Goal: Communication & Community: Ask a question

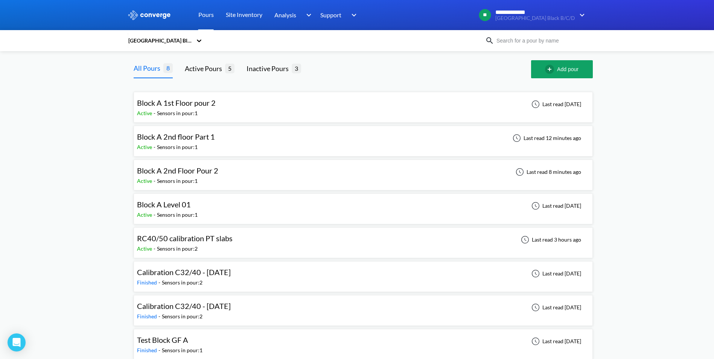
click at [166, 17] on img at bounding box center [150, 15] width 44 height 10
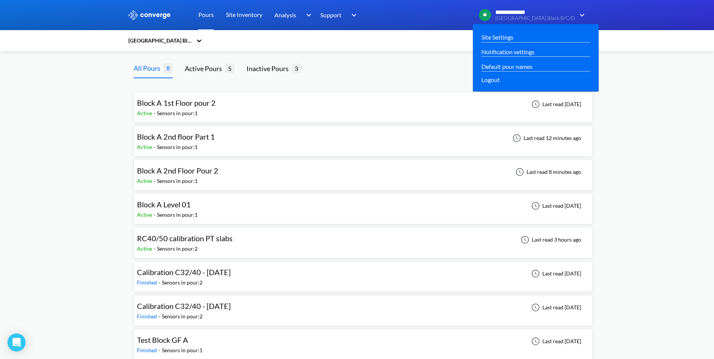
click at [579, 12] on img at bounding box center [581, 15] width 12 height 9
click at [504, 39] on link "Site Settings" at bounding box center [498, 36] width 32 height 9
click at [495, 52] on link "Notification settings" at bounding box center [508, 51] width 53 height 9
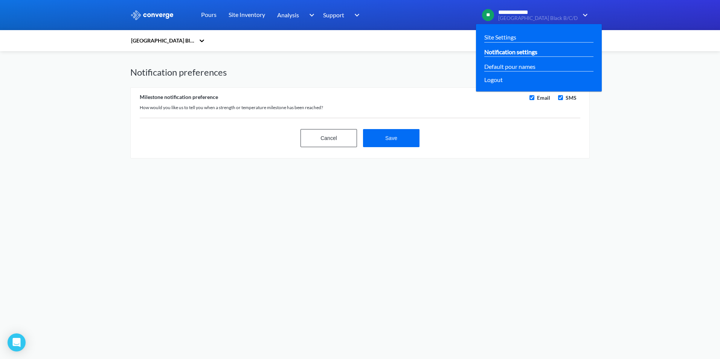
checkbox input "true"
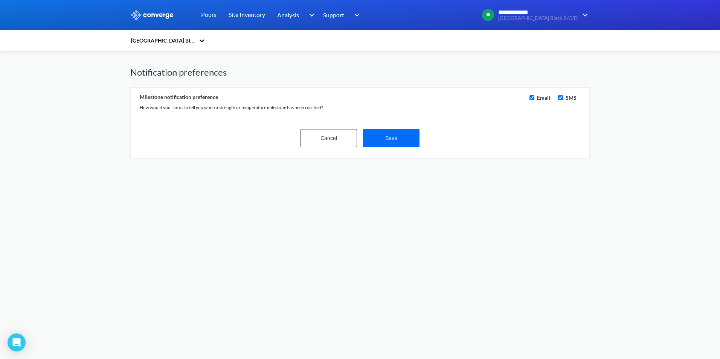
click at [159, 15] on img at bounding box center [152, 15] width 44 height 10
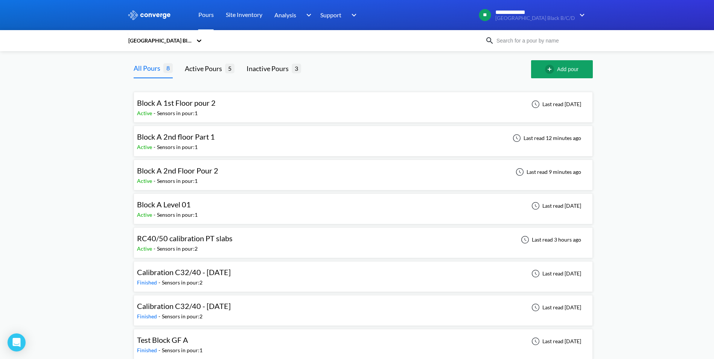
click at [200, 43] on icon at bounding box center [199, 41] width 8 height 8
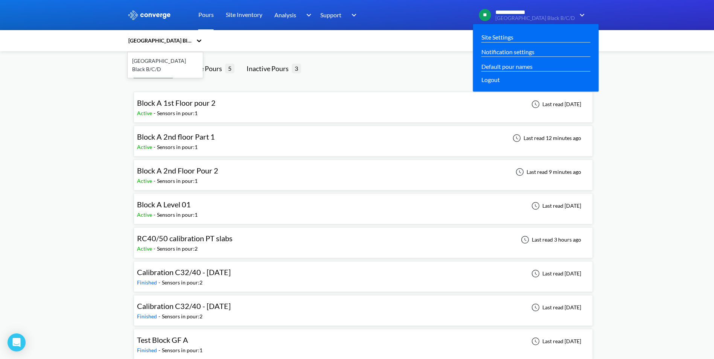
click at [508, 16] on span "[GEOGRAPHIC_DATA] Black B/C/D" at bounding box center [535, 18] width 79 height 6
click at [487, 15] on span "**" at bounding box center [485, 15] width 12 height 12
click at [494, 53] on link "Notification settings" at bounding box center [508, 51] width 53 height 9
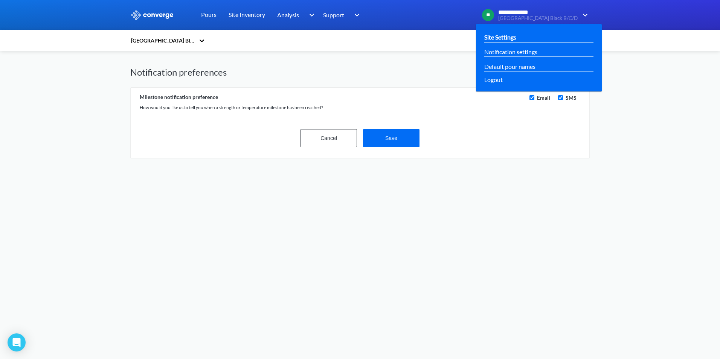
click at [505, 37] on link "Site Settings" at bounding box center [500, 36] width 32 height 9
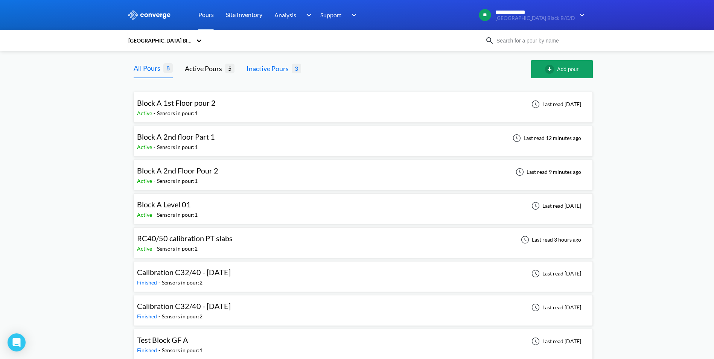
click at [274, 72] on div "Inactive Pours" at bounding box center [269, 68] width 45 height 11
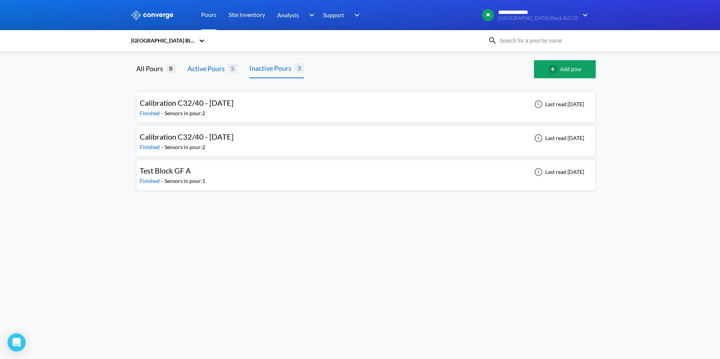
click at [198, 66] on div "Active Pours" at bounding box center [208, 68] width 40 height 11
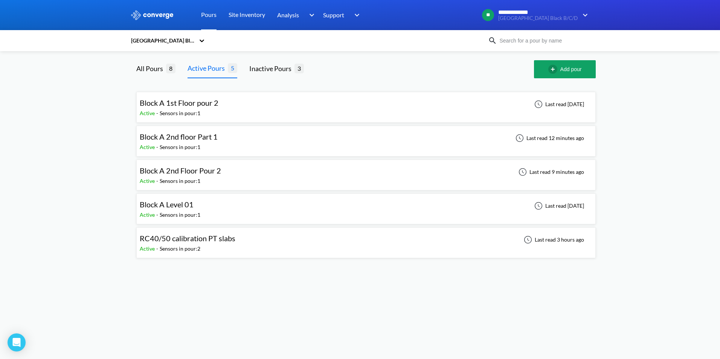
click at [182, 143] on div "Sensors in pour: 1" at bounding box center [180, 147] width 41 height 8
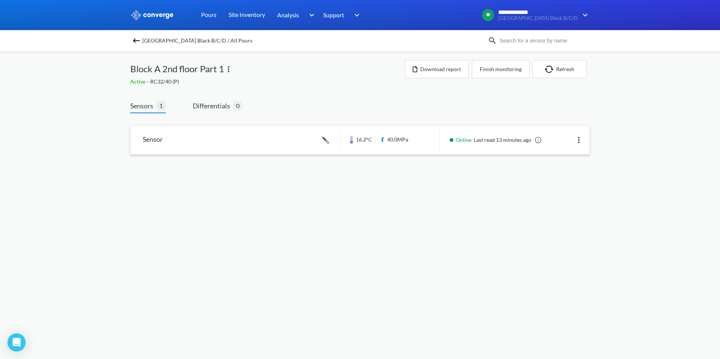
click at [392, 141] on link at bounding box center [360, 140] width 459 height 29
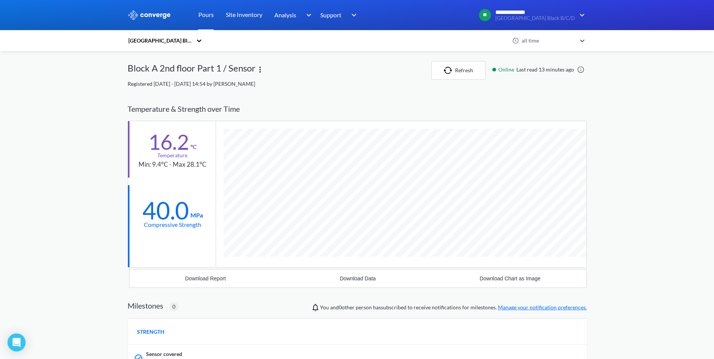
scroll to position [482, 459]
click at [156, 15] on img at bounding box center [150, 15] width 44 height 10
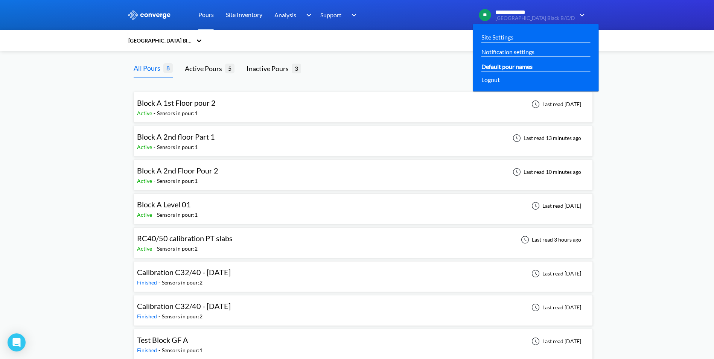
click at [519, 66] on link "Default pour names" at bounding box center [507, 66] width 51 height 9
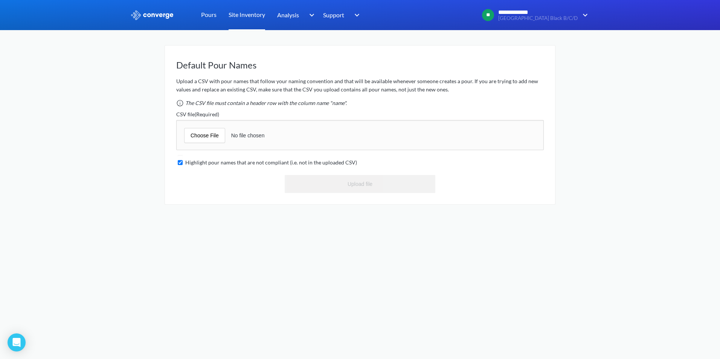
click at [254, 20] on link "Site Inventory" at bounding box center [247, 15] width 37 height 30
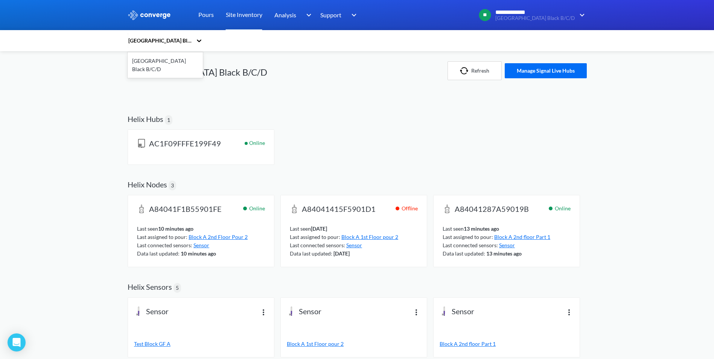
click at [201, 41] on icon at bounding box center [199, 41] width 5 height 3
click at [92, 74] on div "**********" at bounding box center [357, 289] width 714 height 578
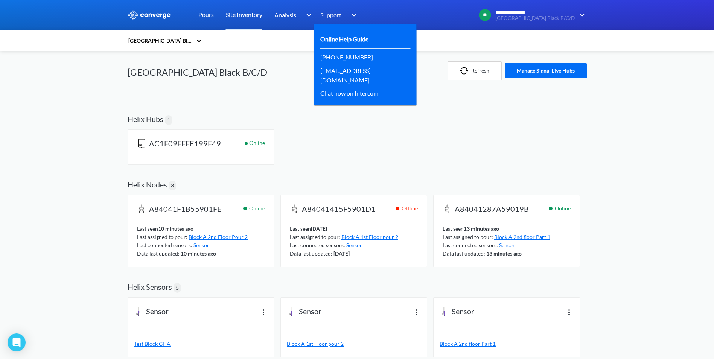
click at [348, 42] on link "Online Help Guide" at bounding box center [344, 38] width 48 height 9
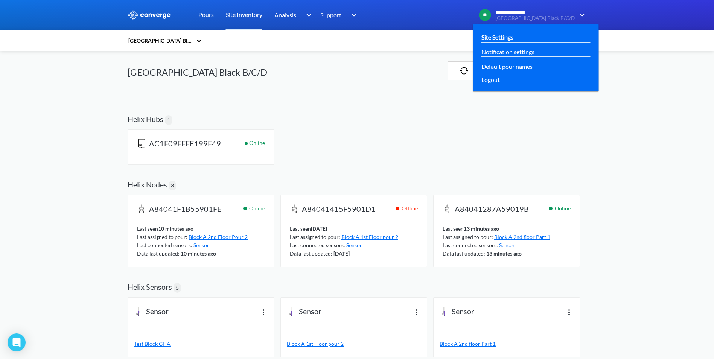
click at [503, 38] on link "Site Settings" at bounding box center [498, 36] width 32 height 9
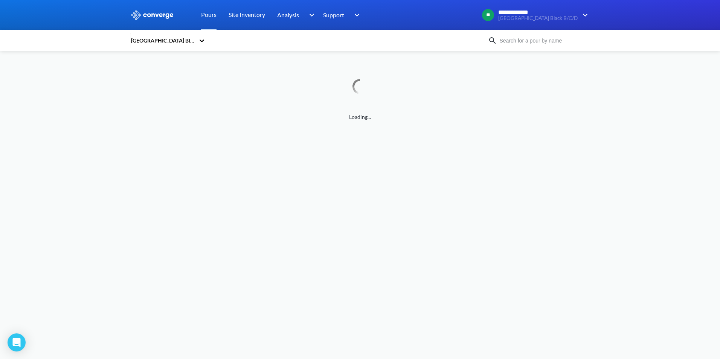
click at [151, 15] on img at bounding box center [152, 15] width 44 height 10
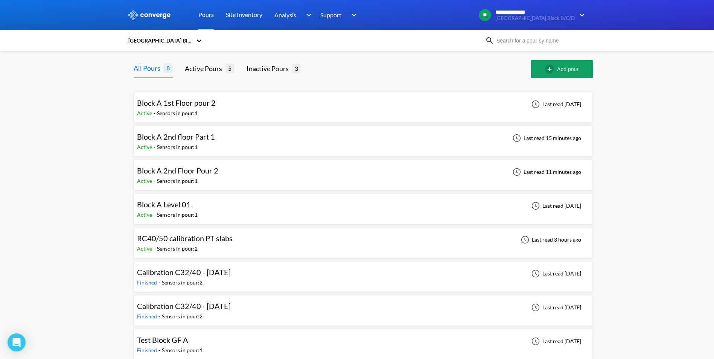
click at [151, 15] on img at bounding box center [150, 15] width 44 height 10
click at [14, 346] on icon "Open Intercom Messenger" at bounding box center [17, 343] width 10 height 10
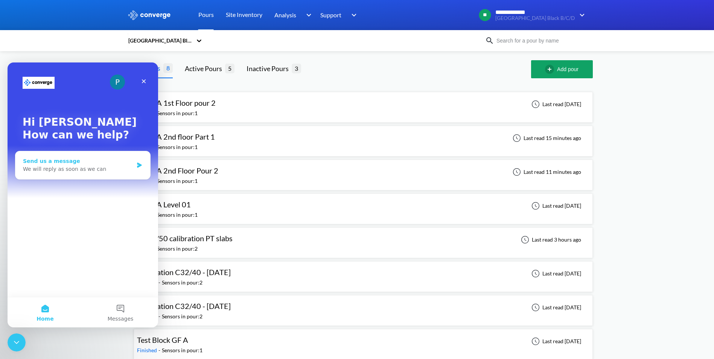
click at [96, 175] on div "Send us a message We will reply as soon as we can" at bounding box center [82, 165] width 135 height 28
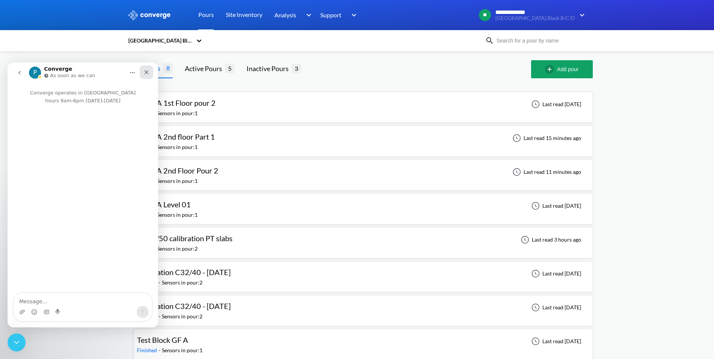
click at [149, 72] on icon "Close" at bounding box center [146, 72] width 6 height 6
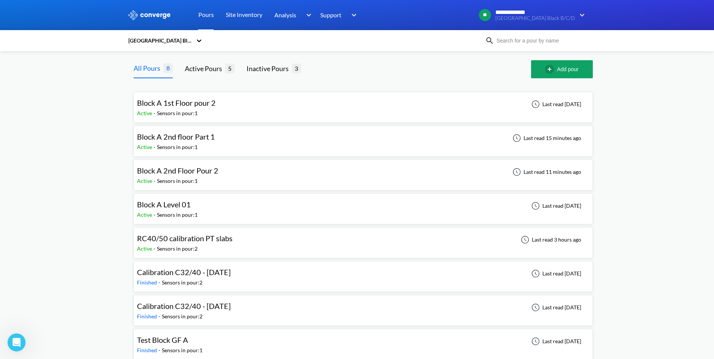
click at [201, 41] on icon at bounding box center [199, 41] width 5 height 3
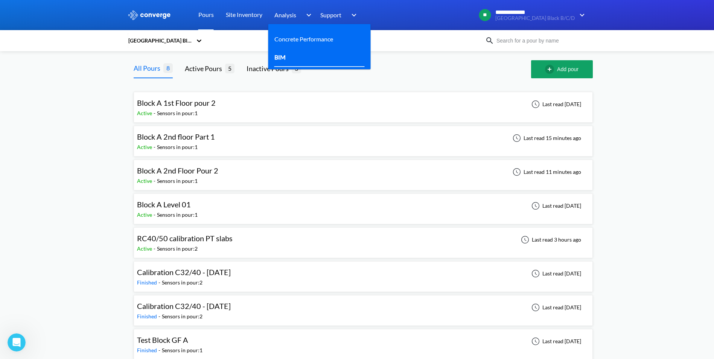
click at [284, 56] on link "BIM" at bounding box center [280, 56] width 11 height 9
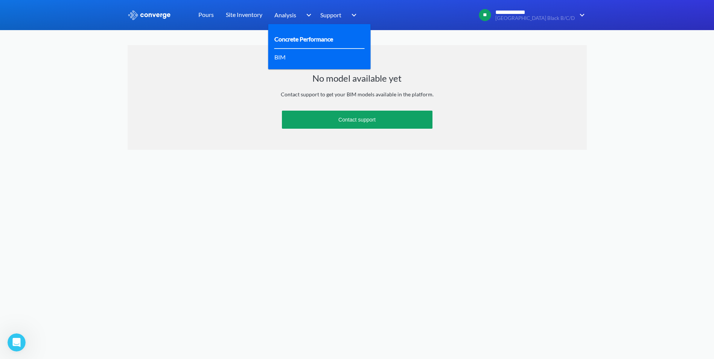
click at [297, 41] on link "Concrete Performance" at bounding box center [304, 38] width 59 height 9
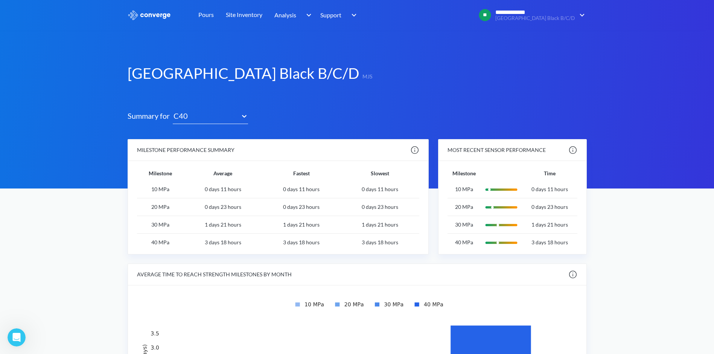
drag, startPoint x: 502, startPoint y: 17, endPoint x: 454, endPoint y: 21, distance: 48.0
click at [462, 21] on div "**********" at bounding box center [473, 15] width 227 height 18
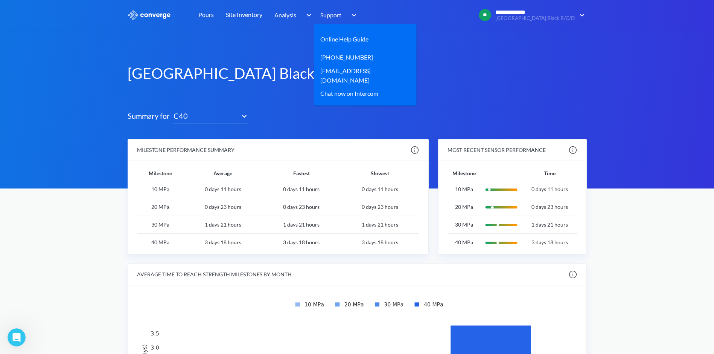
click at [354, 15] on img at bounding box center [353, 15] width 12 height 9
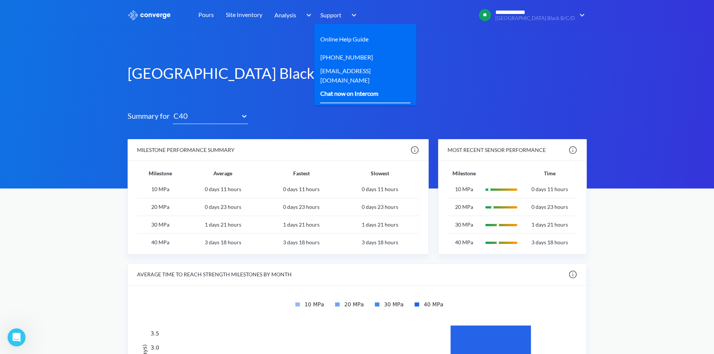
click at [348, 94] on div "Chat now on Intercom" at bounding box center [349, 92] width 58 height 9
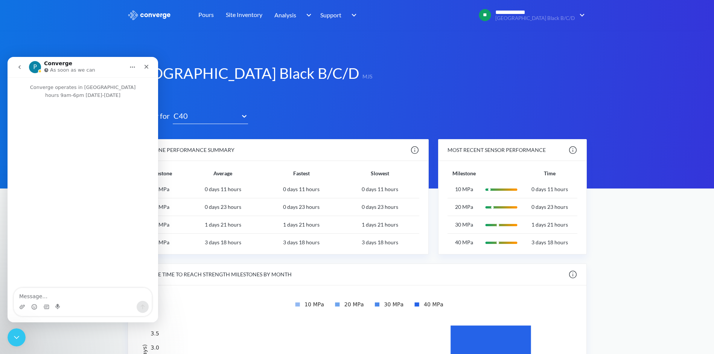
click at [55, 295] on textarea "Message…" at bounding box center [83, 294] width 138 height 13
type textarea "hi how can i add new user"
type textarea "im s"
type textarea "im strucgling"
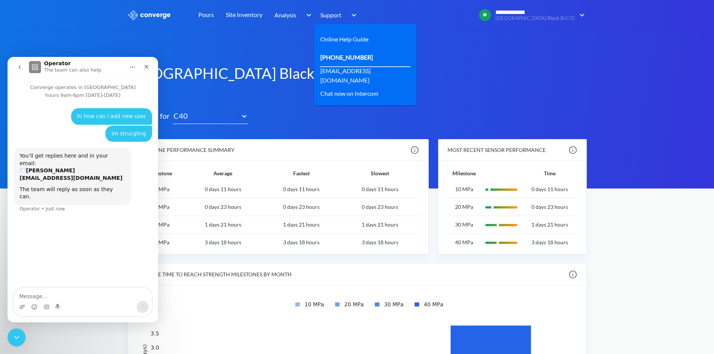
drag, startPoint x: 352, startPoint y: 94, endPoint x: 406, endPoint y: 55, distance: 66.7
click at [406, 55] on div "Online Help Guide +44 203 808 31 15 help@converge.io Chat now on Intercom" at bounding box center [365, 64] width 102 height 81
drag, startPoint x: 406, startPoint y: 55, endPoint x: 358, endPoint y: 38, distance: 51.0
click at [358, 38] on link "Online Help Guide" at bounding box center [344, 38] width 48 height 9
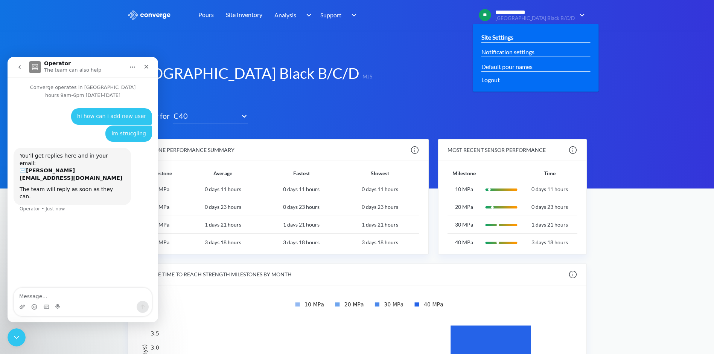
click at [511, 37] on link "Site Settings" at bounding box center [498, 36] width 32 height 9
